Goal: Task Accomplishment & Management: Use online tool/utility

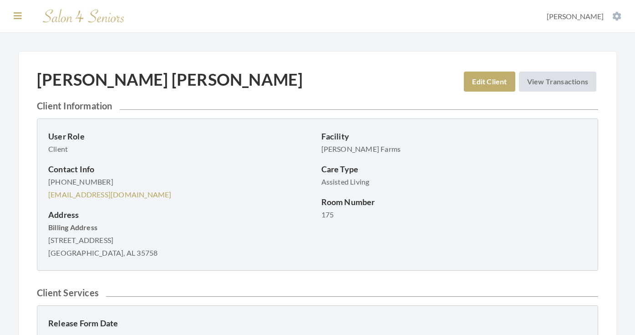
click at [18, 15] on icon at bounding box center [18, 15] width 8 height 9
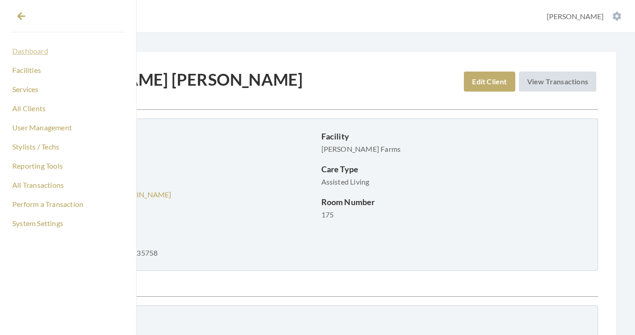
click at [34, 48] on link "Dashboard" at bounding box center [68, 50] width 114 height 15
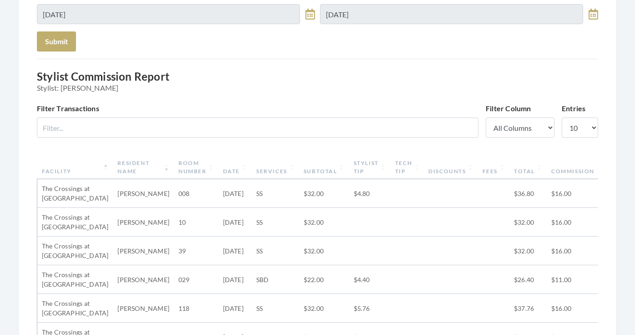
scroll to position [177, 0]
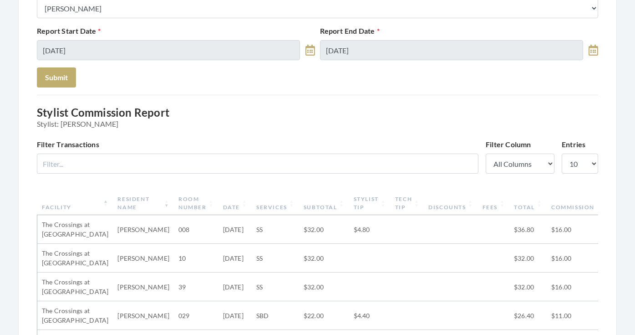
click at [302, 204] on th "Subtotal" at bounding box center [324, 203] width 50 height 24
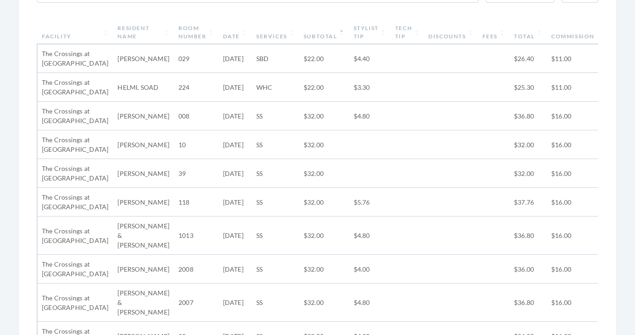
scroll to position [354, 0]
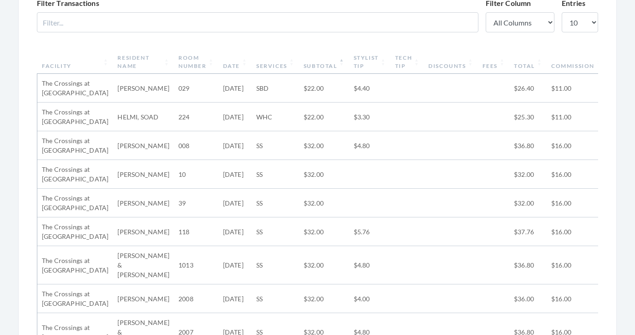
click at [310, 69] on th "Subtotal" at bounding box center [324, 62] width 50 height 24
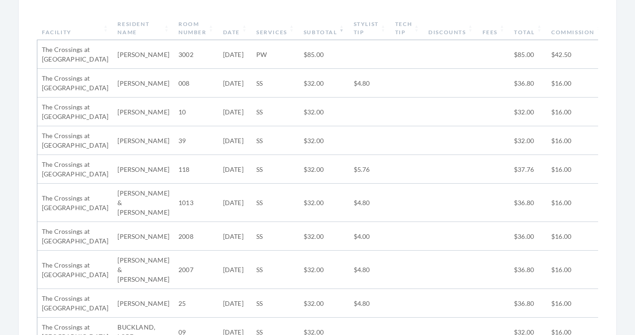
scroll to position [348, 0]
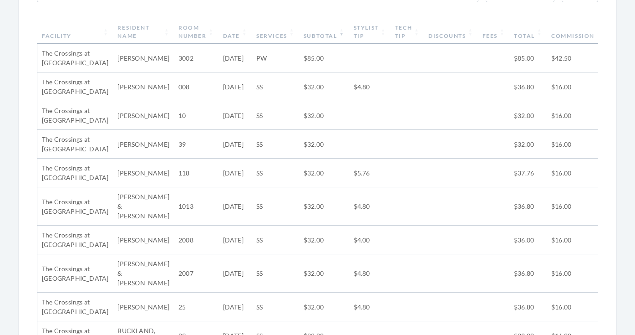
click at [310, 38] on th "Subtotal" at bounding box center [324, 32] width 50 height 24
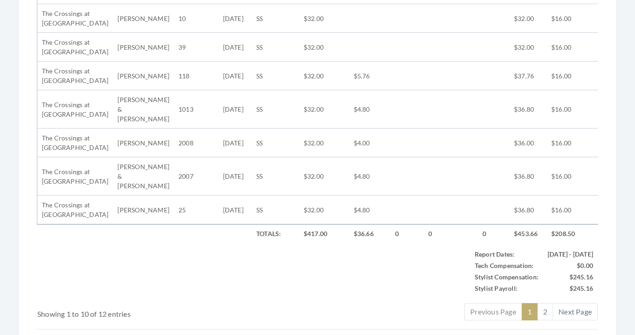
scroll to position [475, 0]
click at [541, 306] on link "2" at bounding box center [546, 310] width 16 height 17
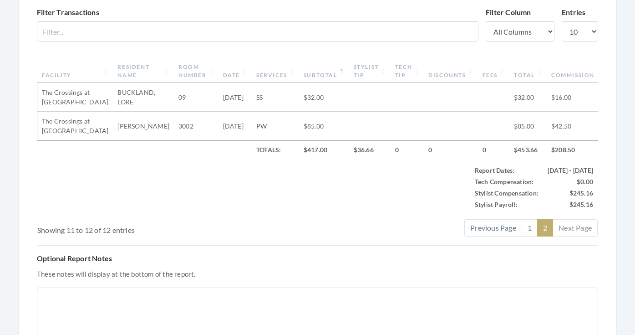
scroll to position [297, 0]
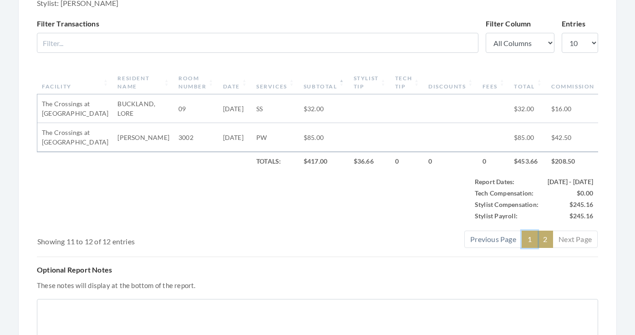
click at [529, 239] on link "1" at bounding box center [530, 239] width 16 height 17
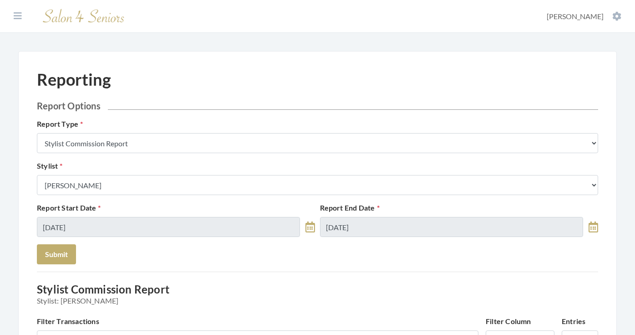
scroll to position [0, 0]
click at [22, 15] on button at bounding box center [18, 16] width 14 height 10
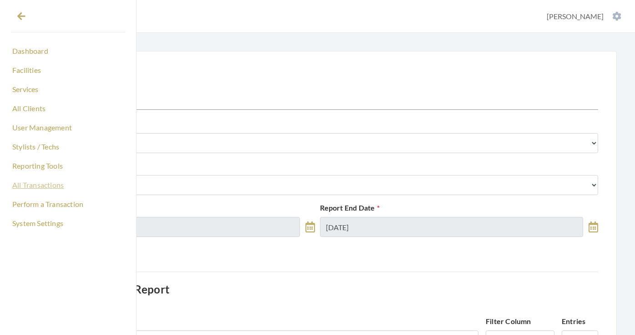
click at [40, 186] on link "All Transactions" at bounding box center [68, 184] width 114 height 15
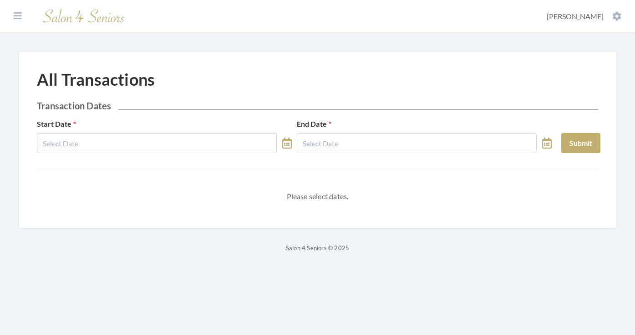
select select "8"
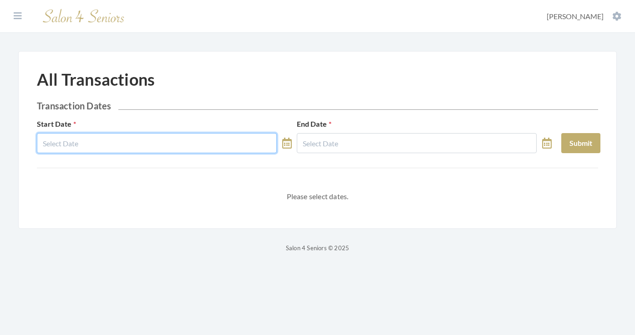
click at [119, 141] on input "text" at bounding box center [157, 143] width 240 height 20
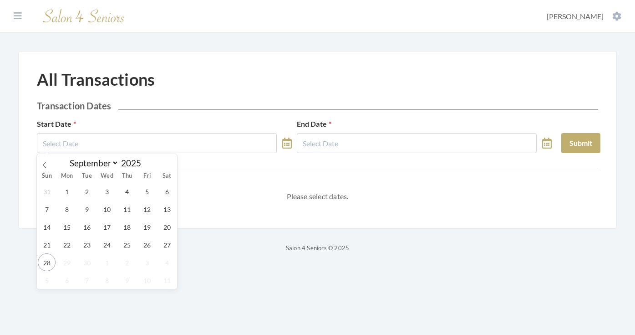
click at [113, 252] on div "31 1 2 3 4 5 6 7 8 9 10 11 12 13 14 15 16 17 18 19 20 21 22 23 24 25 26 27 28 2…" at bounding box center [107, 235] width 140 height 107
click at [109, 246] on span "24" at bounding box center [107, 245] width 18 height 18
type input "[DATE]"
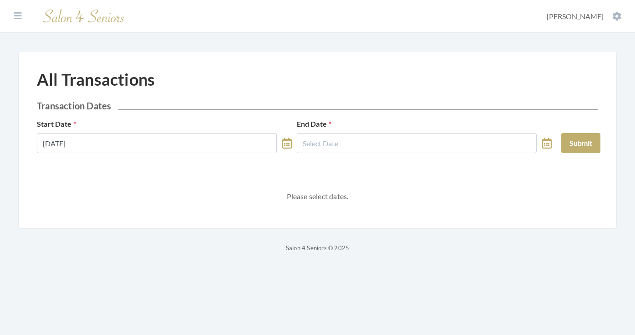
click at [332, 129] on div "End Date" at bounding box center [425, 135] width 260 height 35
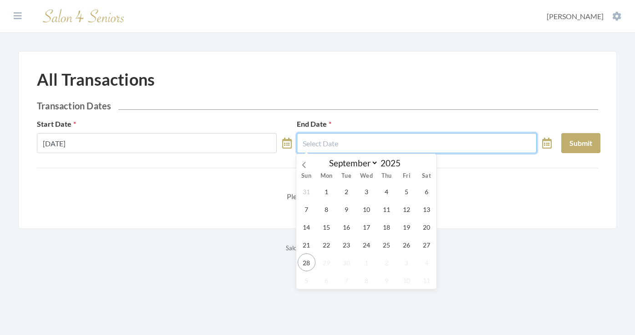
click at [332, 140] on input "text" at bounding box center [417, 143] width 240 height 20
click at [362, 246] on span "24" at bounding box center [367, 245] width 18 height 18
type input "09/24/2025"
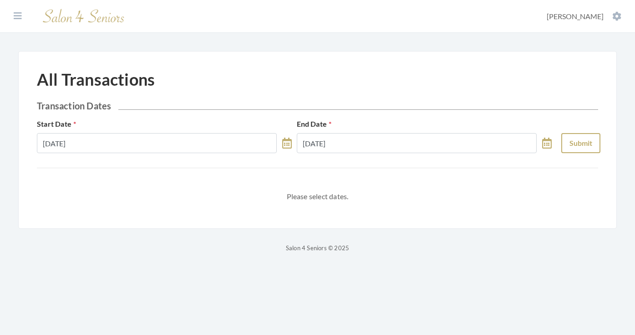
click at [570, 142] on button "Submit" at bounding box center [581, 143] width 39 height 20
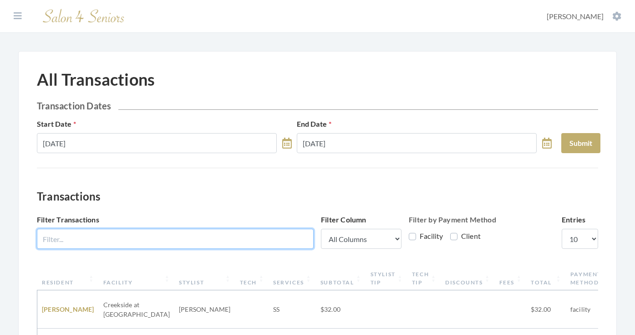
click at [235, 240] on input "Filter Transactions" at bounding box center [175, 239] width 277 height 20
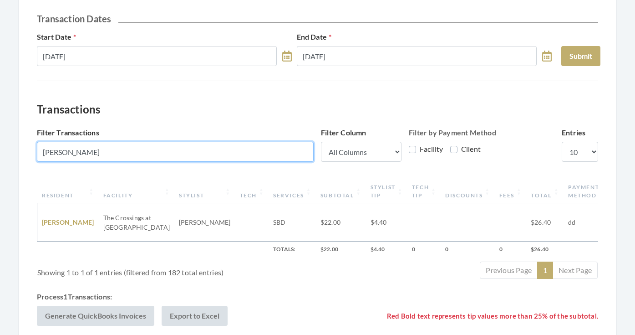
scroll to position [88, 0]
type input "kipp"
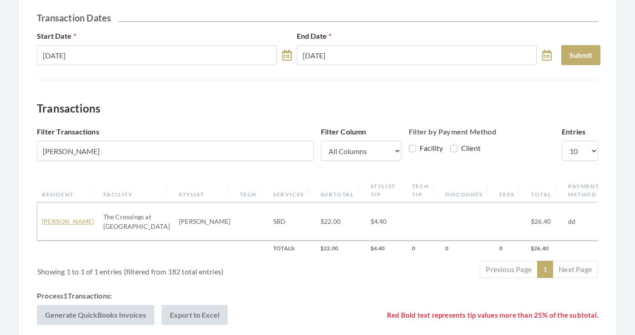
click at [71, 217] on link "[PERSON_NAME]" at bounding box center [68, 221] width 52 height 8
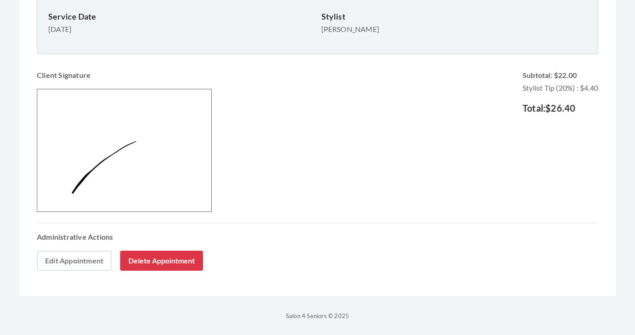
scroll to position [244, 0]
click at [67, 267] on link "Edit Appointment" at bounding box center [74, 261] width 75 height 20
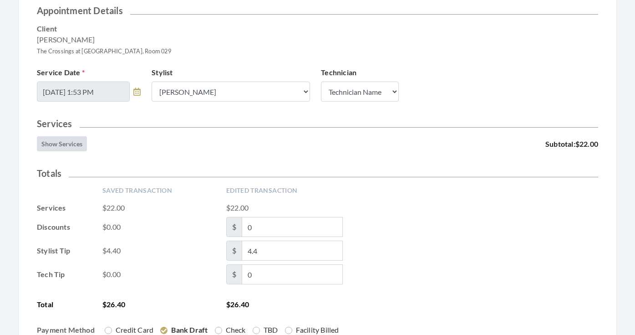
scroll to position [135, 0]
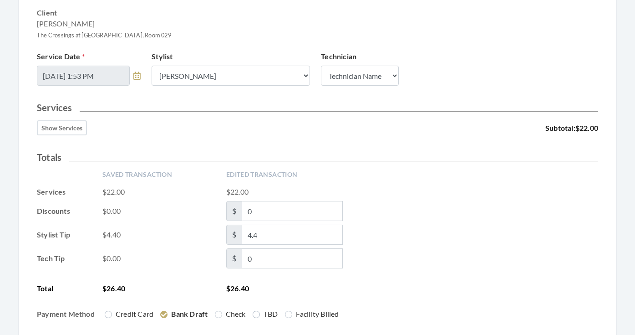
click at [76, 128] on button "Show Services" at bounding box center [62, 127] width 50 height 15
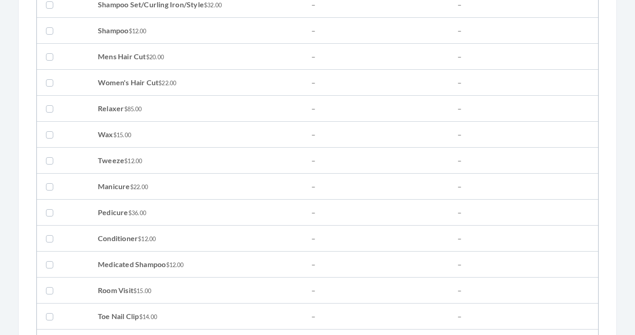
scroll to position [409, 0]
click at [54, 79] on label at bounding box center [51, 83] width 11 height 11
checkbox input "true"
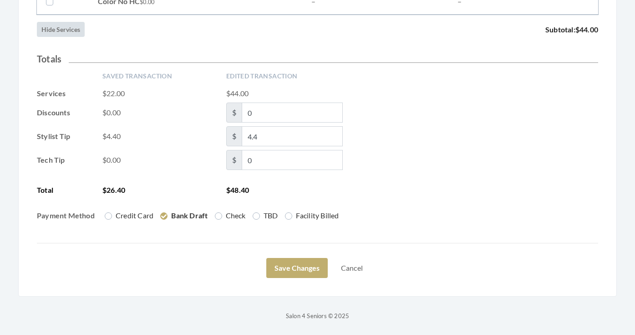
scroll to position [1530, 0]
drag, startPoint x: 267, startPoint y: 137, endPoint x: 235, endPoint y: 137, distance: 32.8
click at [235, 137] on span "$ 4.4" at bounding box center [284, 136] width 117 height 20
type input "8.80"
click at [446, 157] on div "Tech Tip $0.00 $ 0" at bounding box center [318, 160] width 562 height 20
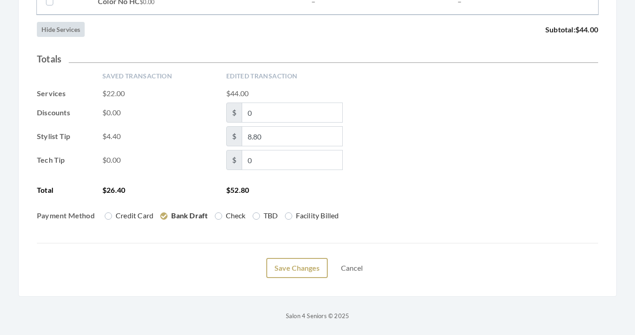
click at [280, 264] on button "Save Changes" at bounding box center [296, 268] width 61 height 20
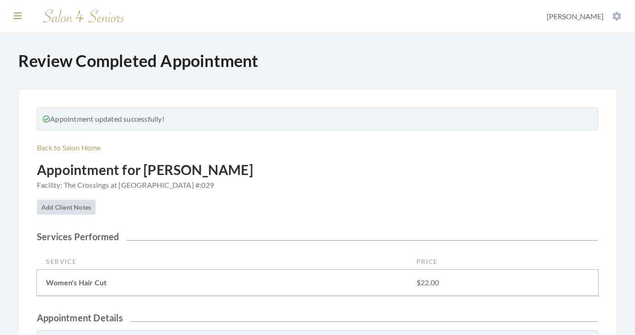
click at [19, 12] on icon at bounding box center [18, 15] width 8 height 9
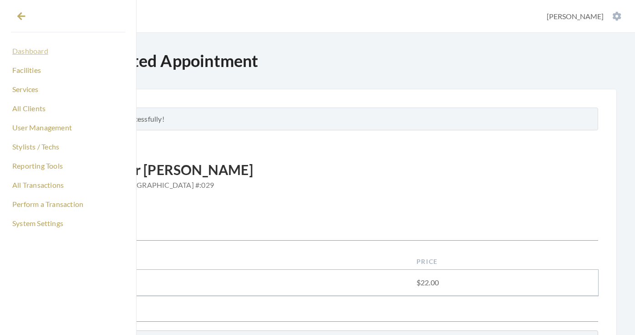
click at [39, 50] on link "Dashboard" at bounding box center [68, 50] width 114 height 15
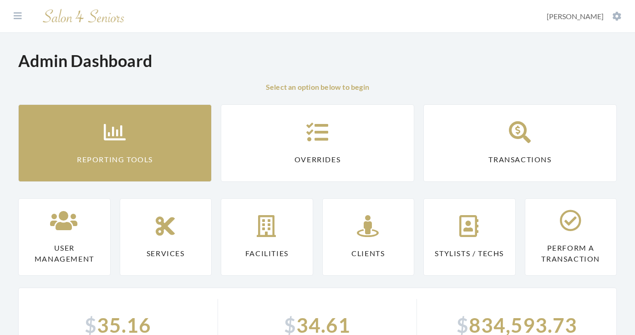
click at [108, 154] on link "Reporting Tools" at bounding box center [115, 142] width 194 height 77
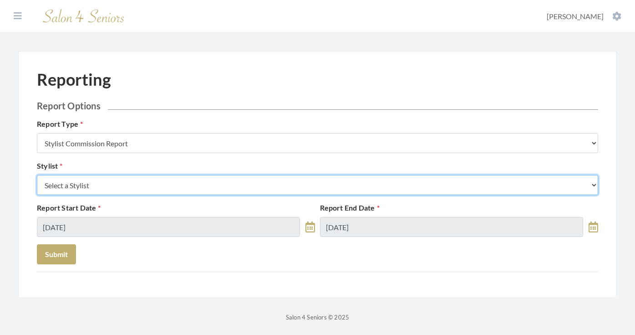
select select "26"
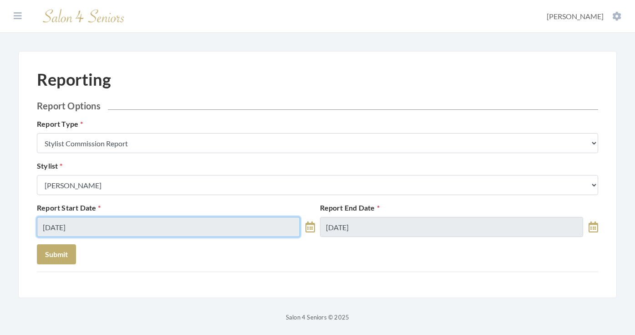
click at [114, 227] on input "09/28/2025" at bounding box center [168, 227] width 263 height 20
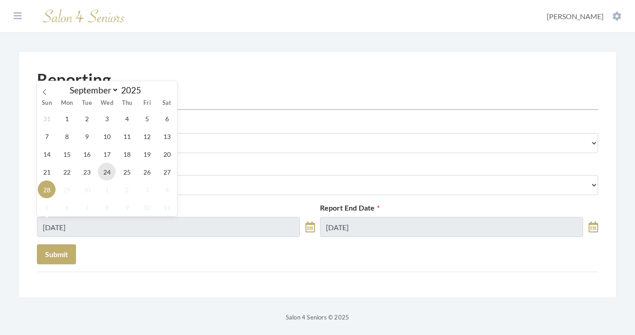
click at [111, 170] on span "24" at bounding box center [107, 172] width 18 height 18
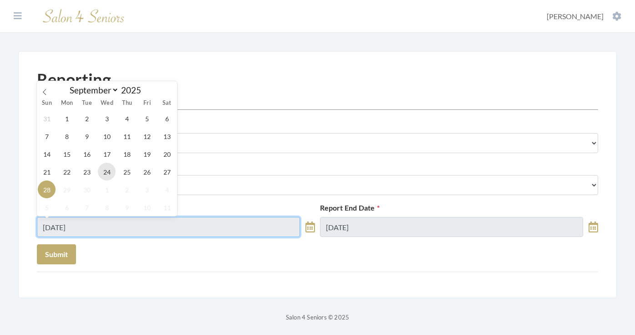
type input "09/24/2025"
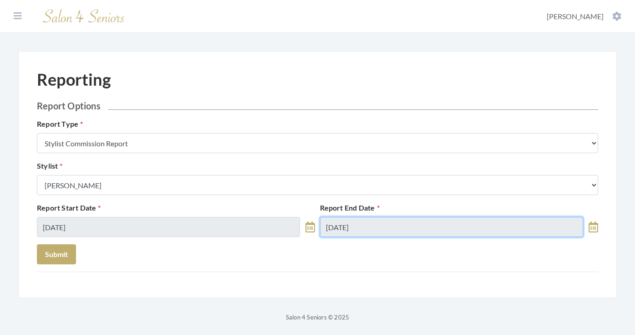
click at [343, 224] on input "09/28/2025" at bounding box center [451, 227] width 263 height 20
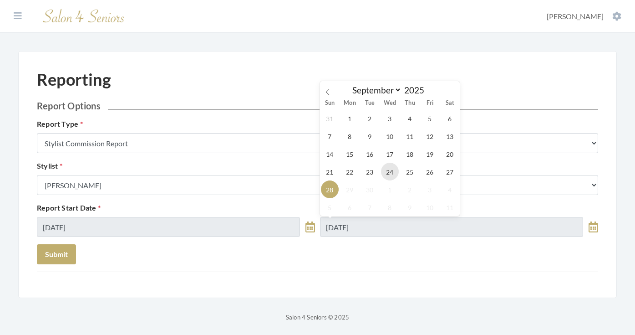
click at [392, 172] on span "24" at bounding box center [390, 172] width 18 height 18
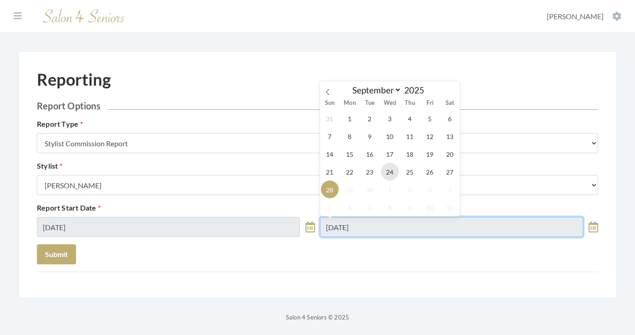
type input "09/24/2025"
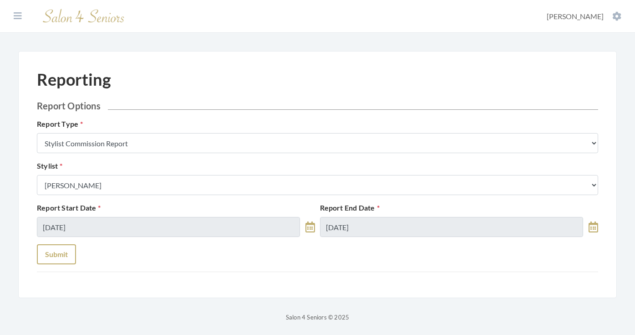
click at [53, 258] on button "Submit" at bounding box center [56, 254] width 39 height 20
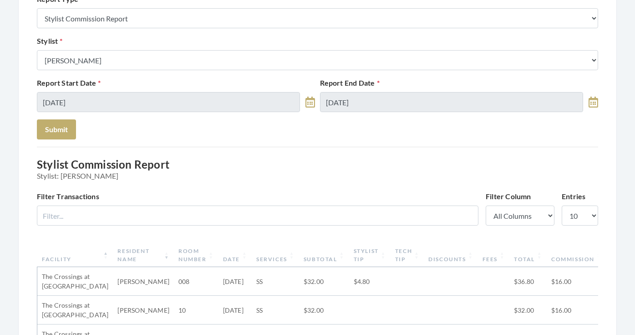
scroll to position [14, 0]
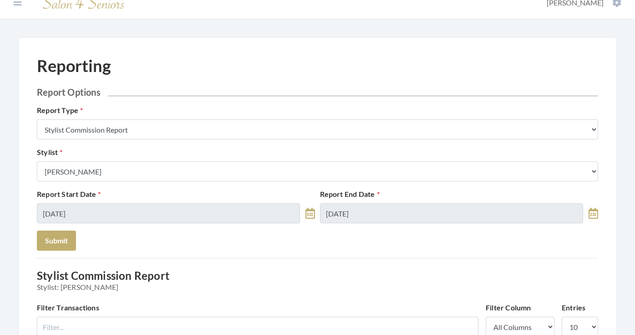
click at [91, 153] on div "Stylist Select a Stylist Alaina Krumm Alisha Teasley Anna White Ashley Venable …" at bounding box center [318, 164] width 566 height 35
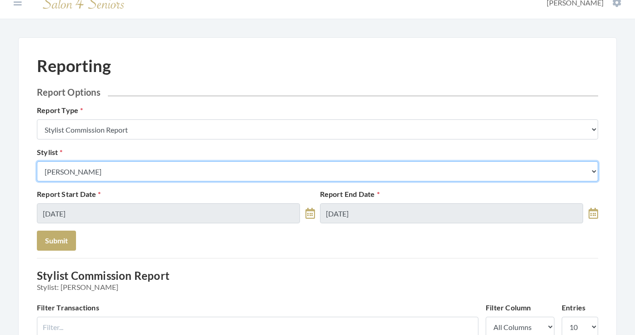
select select "28"
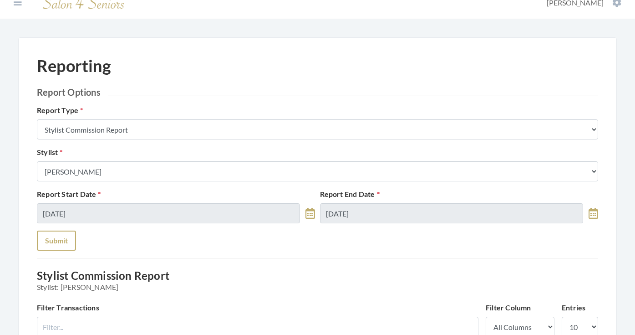
click at [52, 236] on button "Submit" at bounding box center [56, 241] width 39 height 20
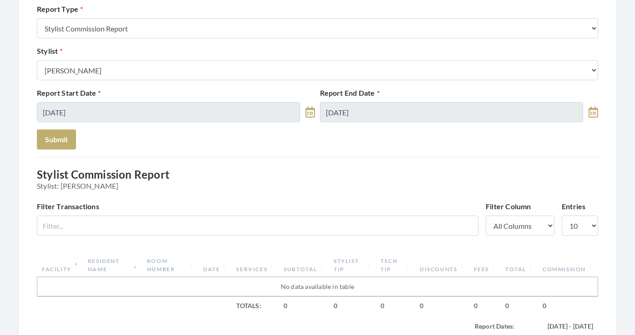
scroll to position [115, 0]
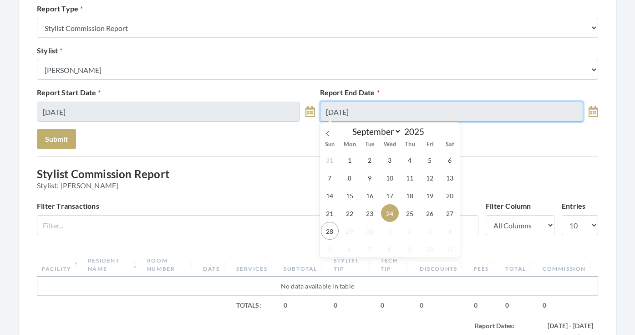
click at [346, 117] on input "[DATE]" at bounding box center [451, 112] width 263 height 20
click at [404, 215] on span "25" at bounding box center [410, 213] width 18 height 18
type input "[DATE]"
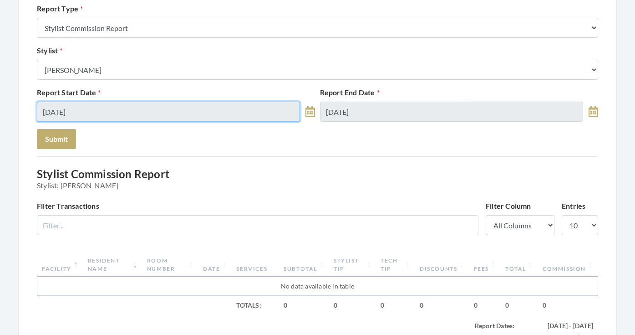
click at [85, 119] on input "[DATE]" at bounding box center [168, 112] width 263 height 20
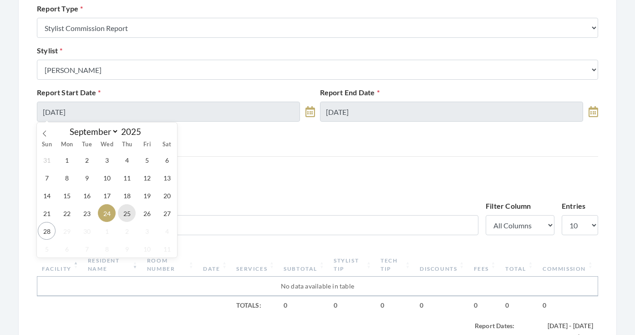
click at [125, 213] on span "25" at bounding box center [127, 213] width 18 height 18
type input "09/25/2025"
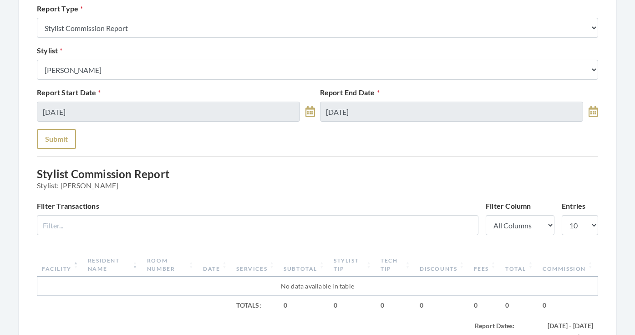
click at [60, 137] on button "Submit" at bounding box center [56, 139] width 39 height 20
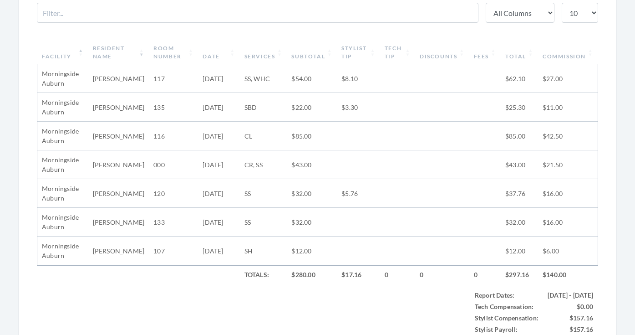
scroll to position [326, 0]
click at [297, 56] on th "Subtotal" at bounding box center [312, 54] width 50 height 24
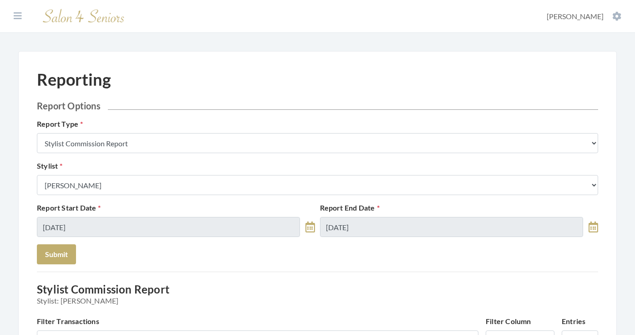
scroll to position [0, 0]
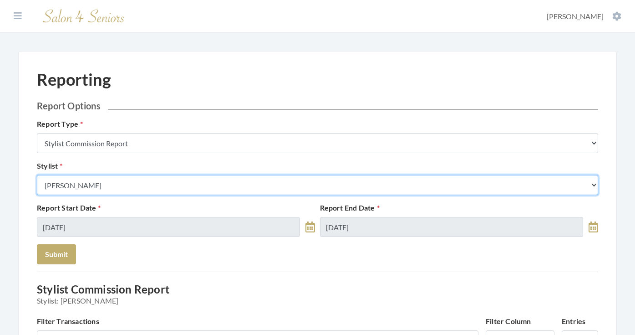
select select "49"
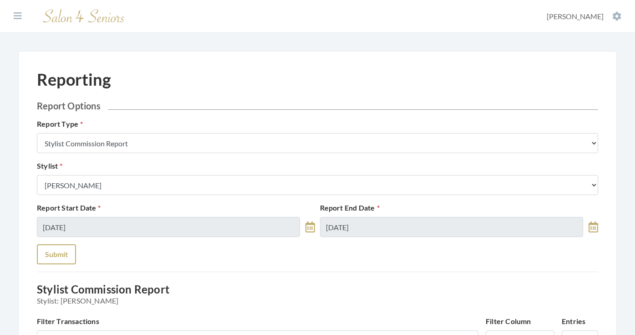
click at [55, 247] on button "Submit" at bounding box center [56, 254] width 39 height 20
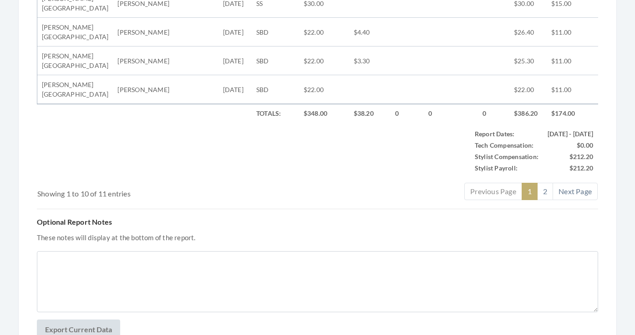
scroll to position [574, 0]
